Goal: Complete application form

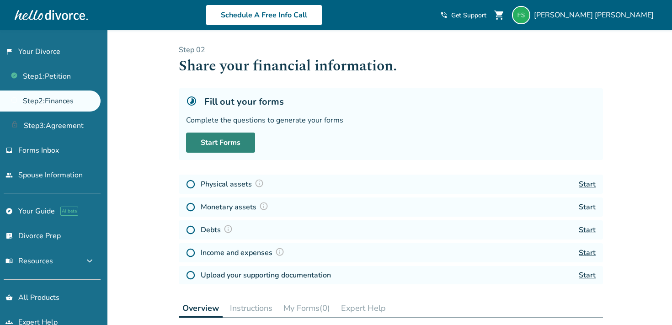
click at [210, 143] on link "Start Forms" at bounding box center [220, 143] width 69 height 20
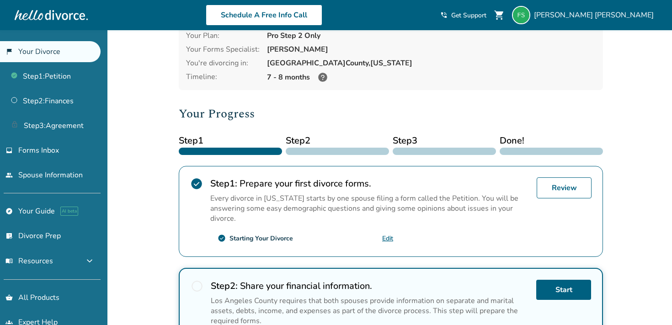
scroll to position [49, 0]
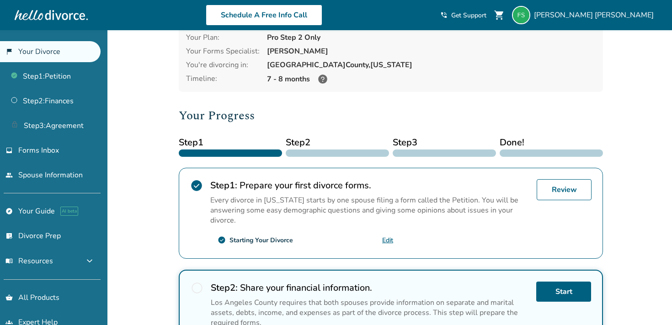
click at [390, 238] on link "Edit" at bounding box center [387, 240] width 11 height 9
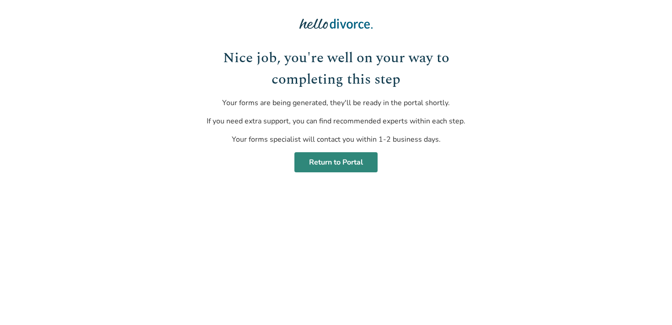
click at [333, 165] on link "Return to Portal" at bounding box center [335, 162] width 83 height 20
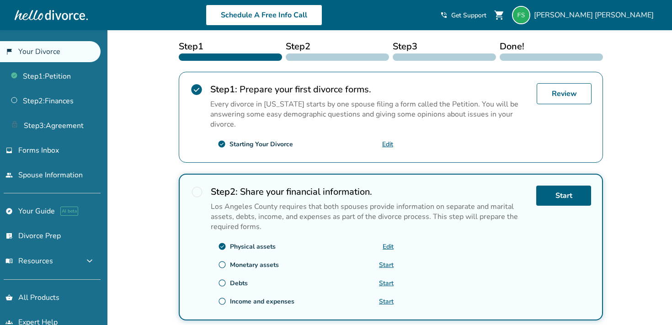
scroll to position [146, 0]
click at [579, 200] on link "Start" at bounding box center [563, 195] width 55 height 20
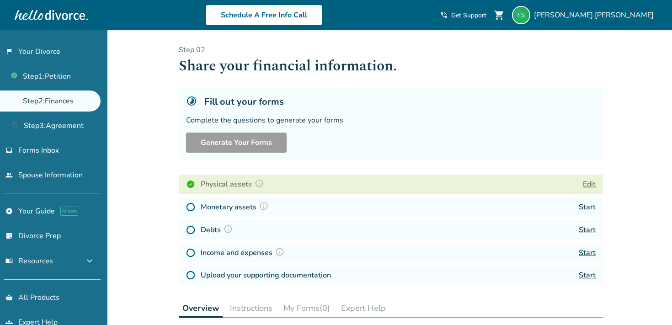
scroll to position [36, 0]
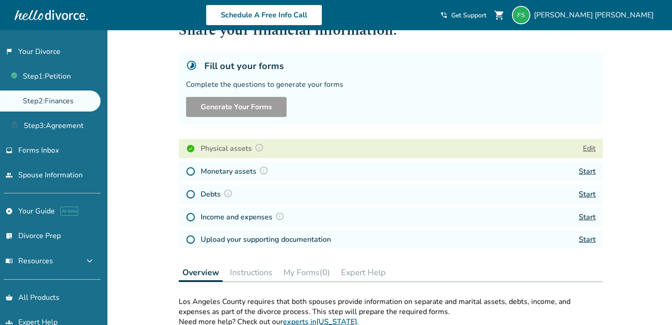
click at [587, 170] on link "Start" at bounding box center [587, 171] width 17 height 10
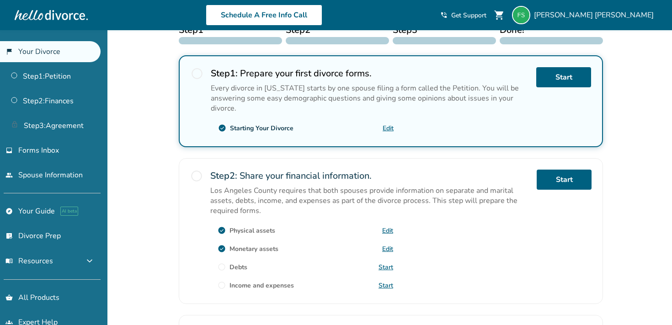
scroll to position [162, 0]
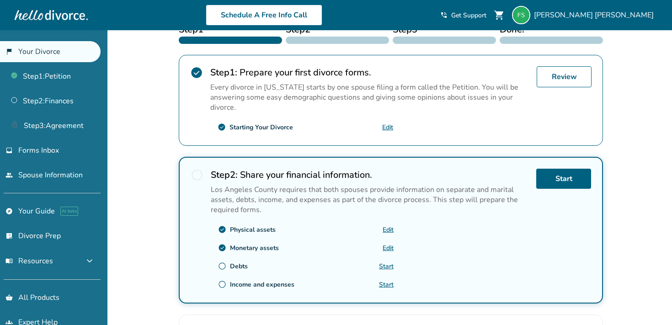
click at [387, 264] on link "Start" at bounding box center [386, 266] width 15 height 9
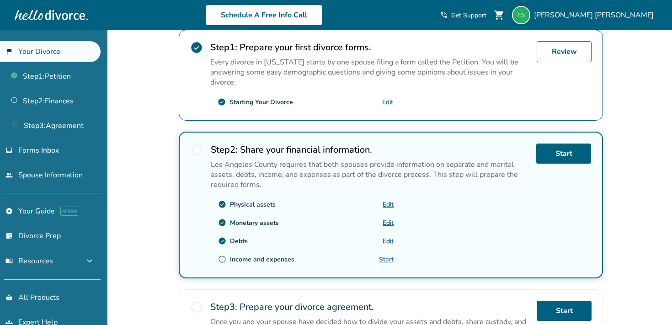
scroll to position [195, 0]
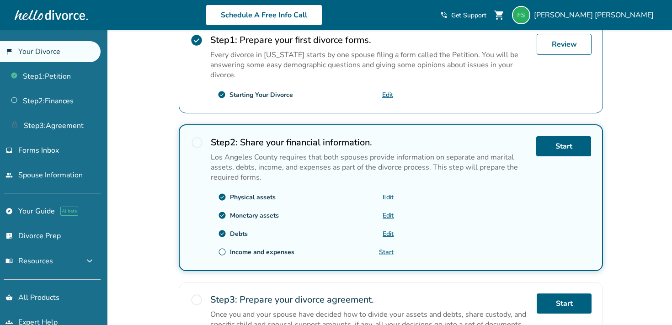
click at [382, 248] on link "Start" at bounding box center [386, 252] width 15 height 9
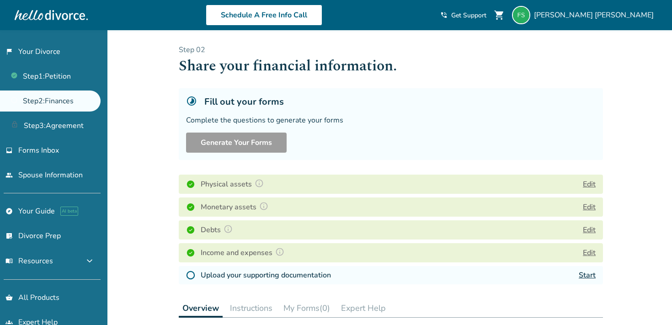
scroll to position [27, 0]
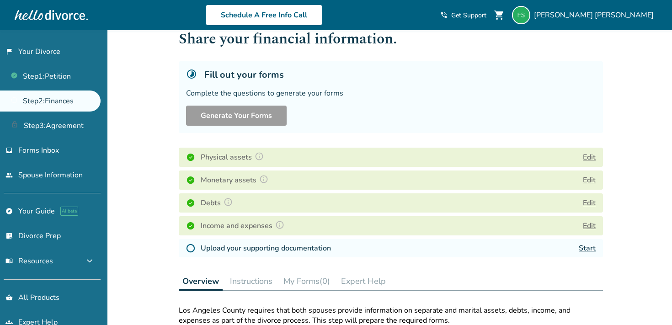
click at [579, 247] on link "Start" at bounding box center [587, 248] width 17 height 10
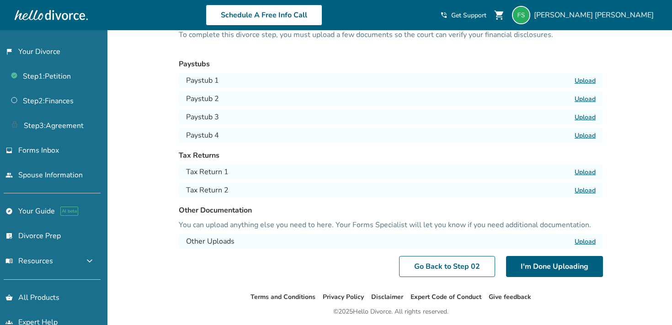
scroll to position [41, 0]
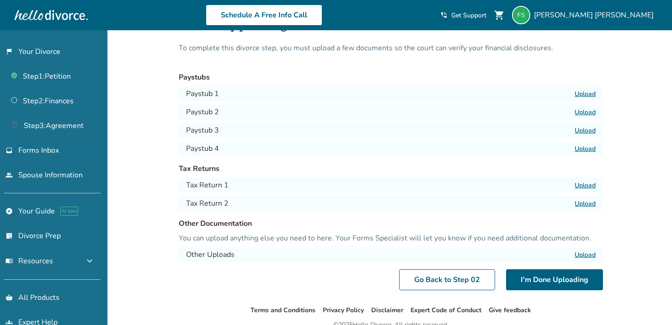
click at [583, 187] on label "Upload" at bounding box center [585, 185] width 21 height 9
click at [0, 0] on input "Upload" at bounding box center [0, 0] width 0 height 0
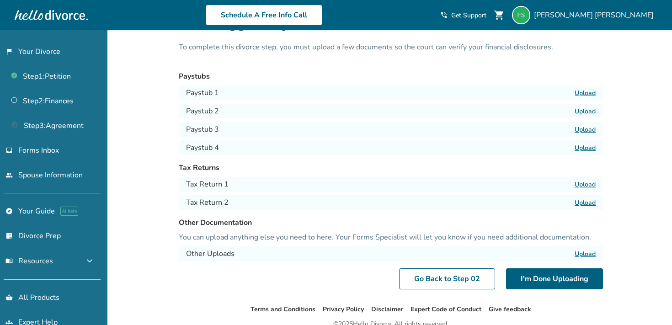
scroll to position [24, 0]
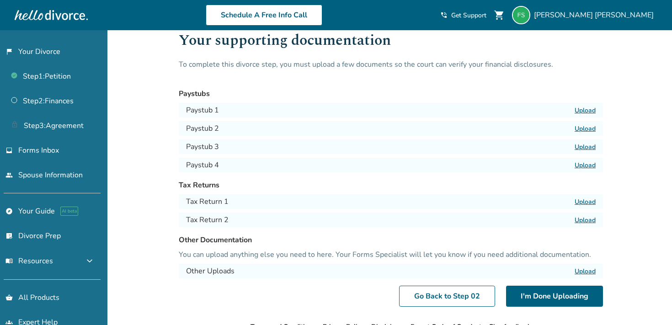
click at [587, 108] on label "Upload" at bounding box center [585, 110] width 21 height 9
click at [0, 0] on input "Upload" at bounding box center [0, 0] width 0 height 0
click at [587, 130] on label "Upload" at bounding box center [585, 128] width 21 height 9
click at [0, 0] on input "Upload" at bounding box center [0, 0] width 0 height 0
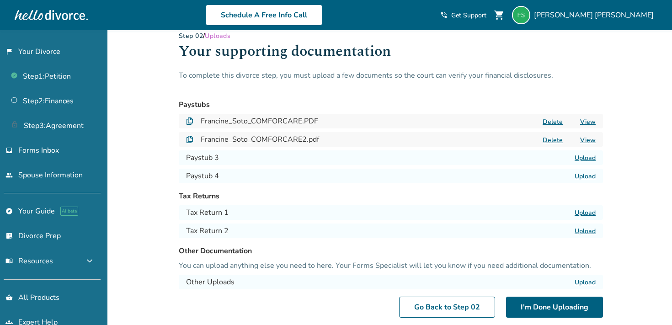
scroll to position [11, 0]
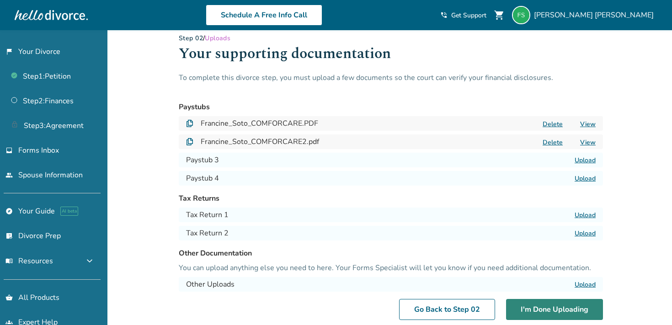
click at [521, 311] on button "I'm Done Uploading" at bounding box center [554, 309] width 97 height 21
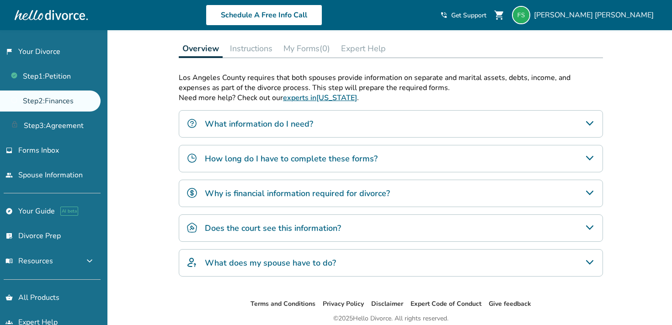
scroll to position [263, 0]
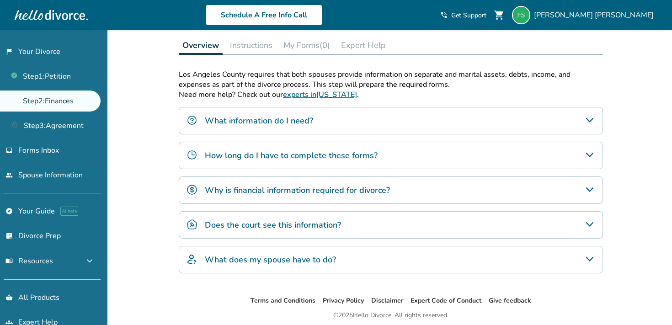
click at [590, 229] on div "Does the court see this information?" at bounding box center [391, 224] width 424 height 27
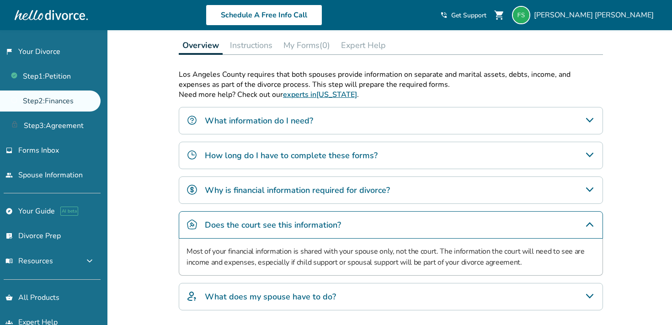
click at [587, 194] on icon "Why is financial information required for divorce?" at bounding box center [589, 189] width 11 height 11
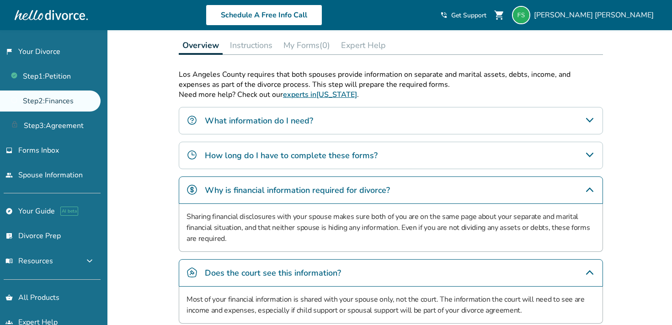
click at [592, 147] on div "How long do I have to complete these forms?" at bounding box center [391, 155] width 424 height 27
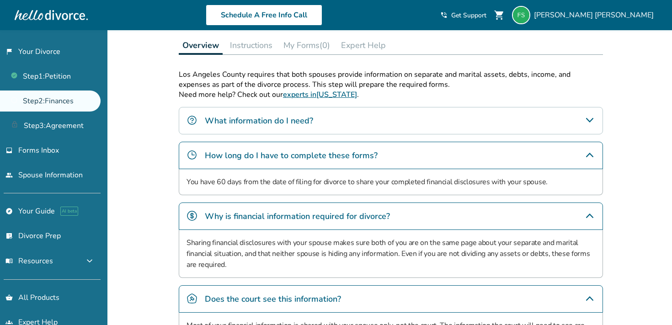
click at [589, 125] on div "What information do I need?" at bounding box center [391, 120] width 424 height 27
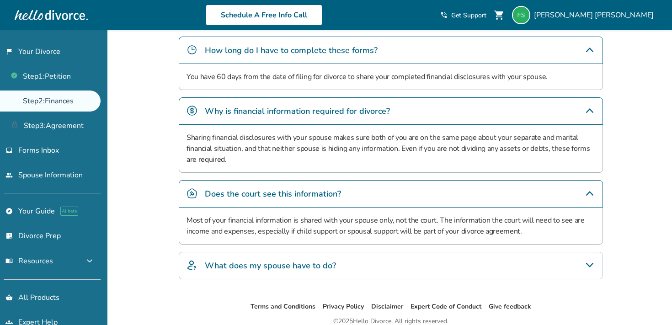
scroll to position [425, 0]
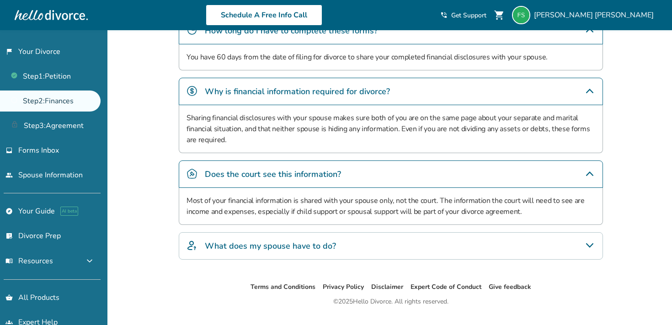
click at [586, 246] on icon "What does my spouse have to do?" at bounding box center [589, 245] width 11 height 11
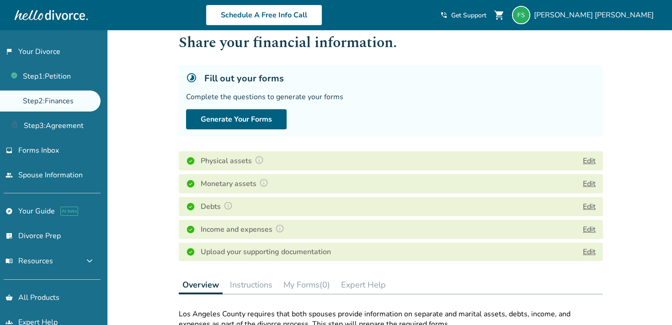
scroll to position [0, 0]
